Goal: Task Accomplishment & Management: Complete application form

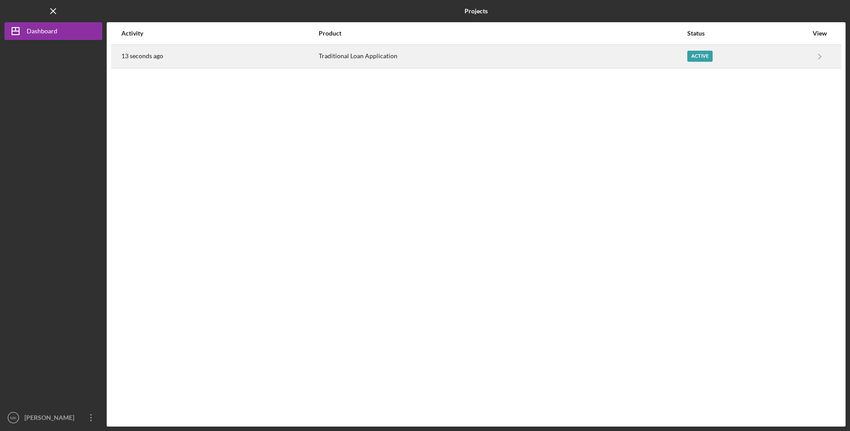
click at [472, 67] on div "Traditional Loan Application" at bounding box center [503, 56] width 368 height 22
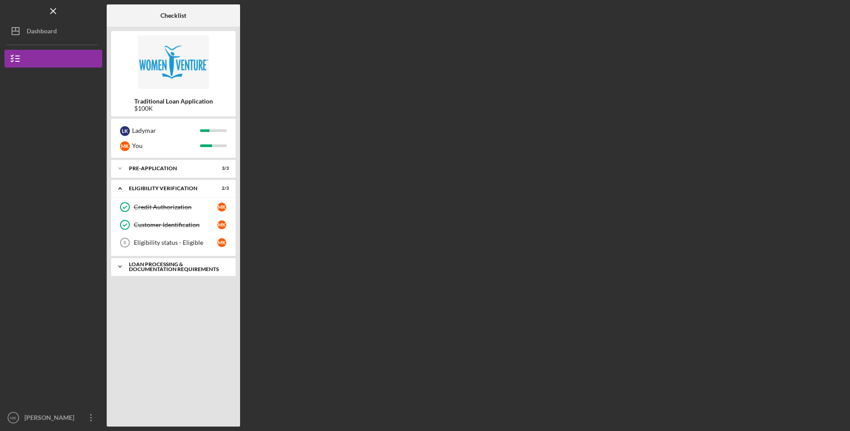
click at [155, 270] on div "Loan Processing & Documentation Requirements" at bounding box center [177, 267] width 96 height 10
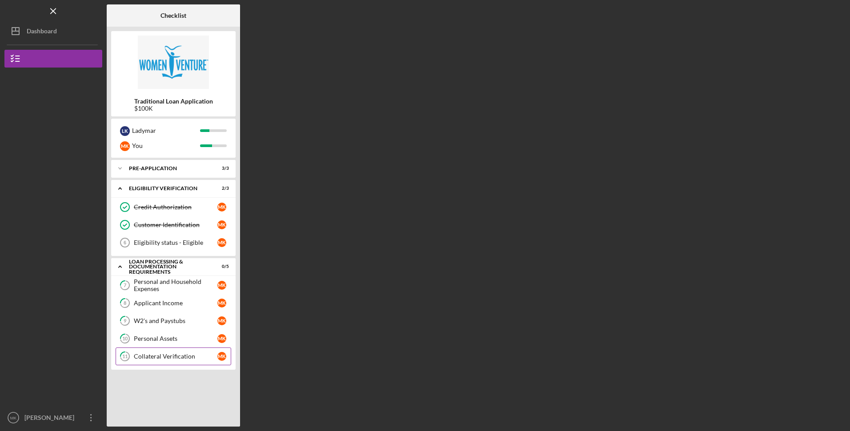
click at [170, 357] on div "Collateral Verification" at bounding box center [176, 356] width 84 height 7
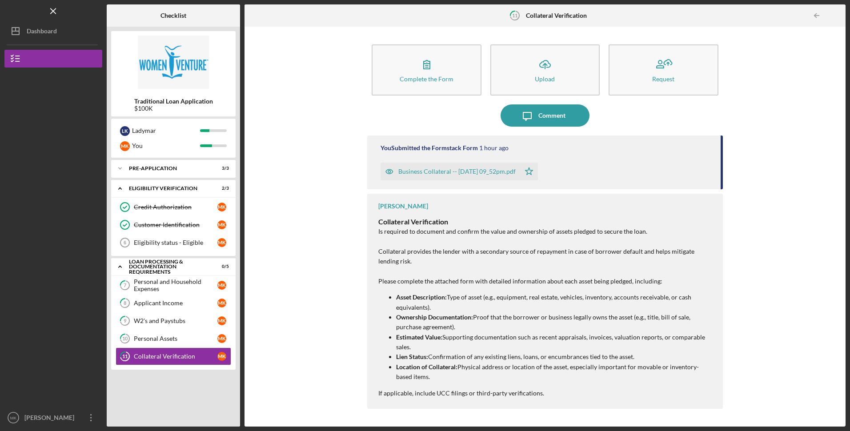
click at [427, 172] on div "Business Collateral -- [DATE] 09_52pm.pdf" at bounding box center [456, 171] width 117 height 7
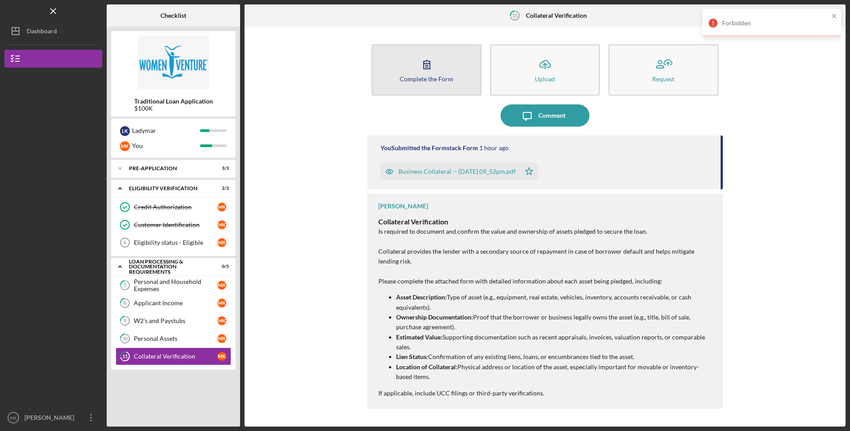
click at [433, 80] on div "Complete the Form" at bounding box center [427, 79] width 54 height 7
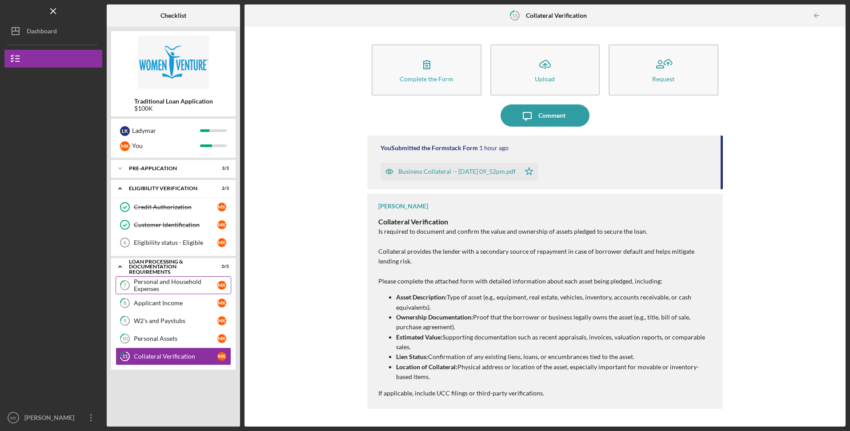
click at [160, 285] on div "Personal and Household Expenses" at bounding box center [176, 285] width 84 height 14
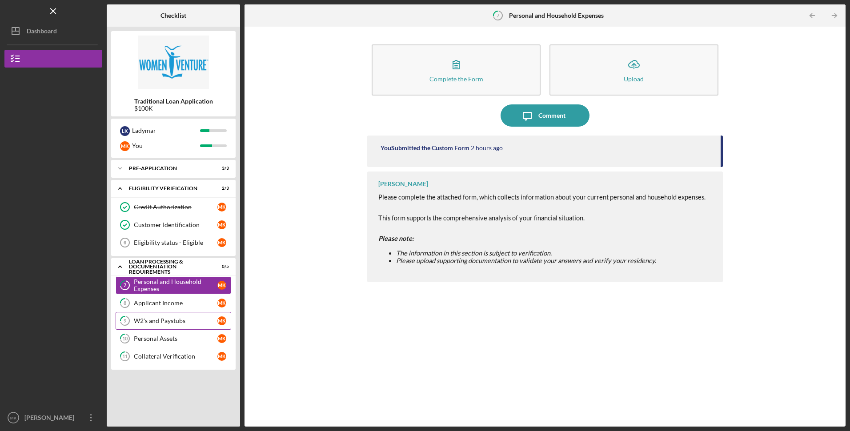
click at [170, 314] on link "9 W2's and Paystubs M K" at bounding box center [174, 321] width 116 height 18
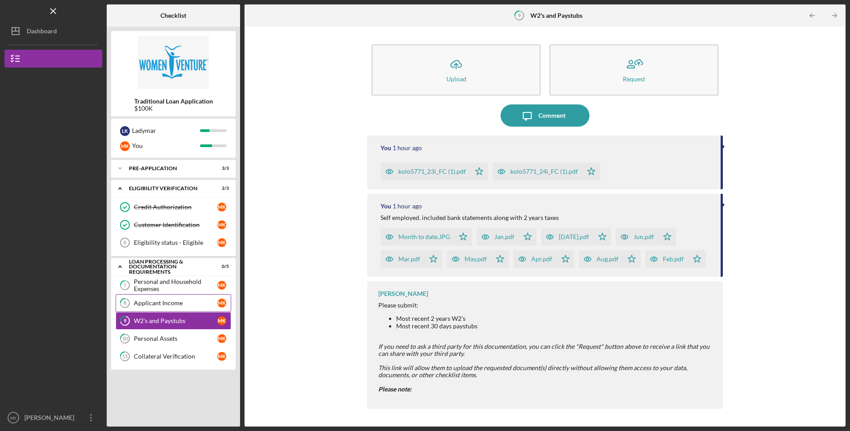
click at [168, 307] on div "Applicant Income" at bounding box center [176, 303] width 84 height 7
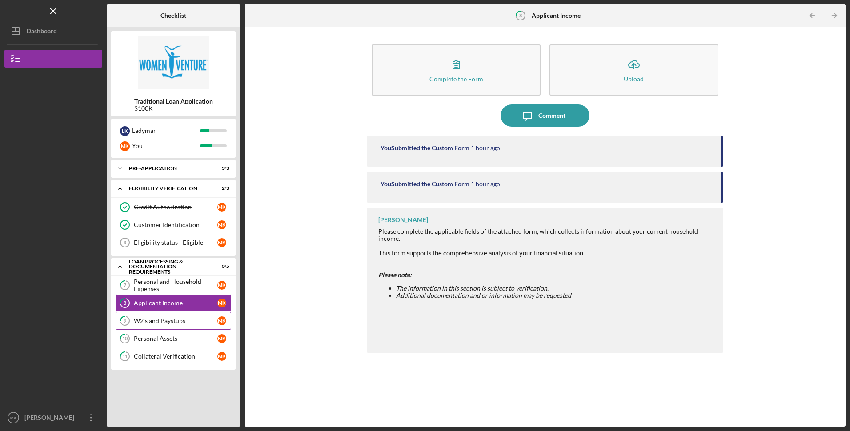
click at [177, 327] on link "9 W2's and Paystubs M K" at bounding box center [174, 321] width 116 height 18
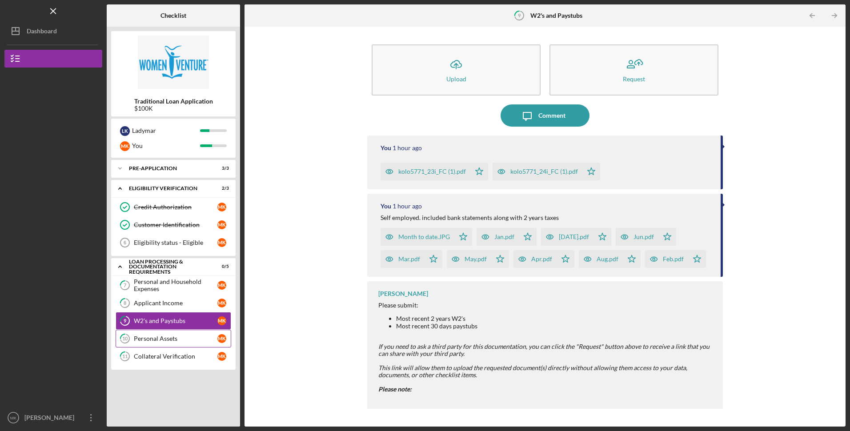
click at [177, 340] on div "Personal Assets" at bounding box center [176, 338] width 84 height 7
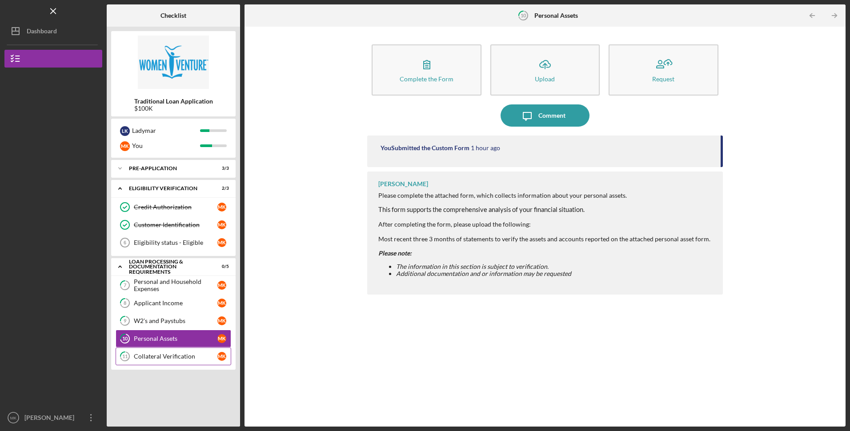
click at [179, 349] on link "11 Collateral Verification M K" at bounding box center [174, 357] width 116 height 18
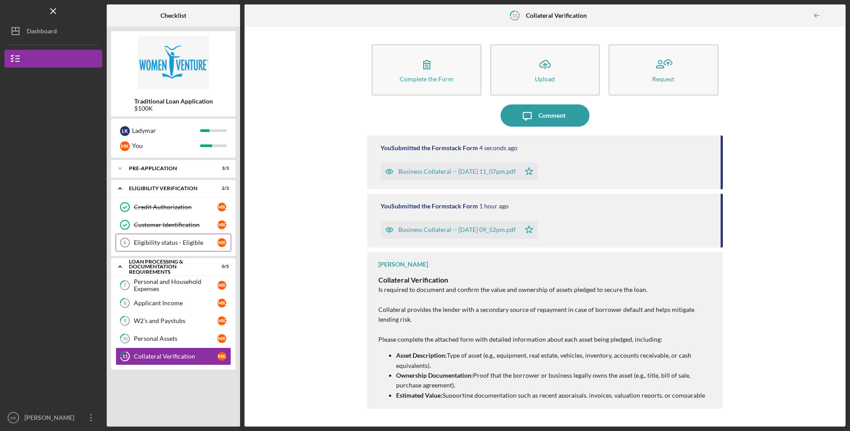
click at [174, 248] on link "Eligibility status - Eligible 6 Eligibility status - Eligible M K" at bounding box center [174, 243] width 116 height 18
